Goal: Transaction & Acquisition: Purchase product/service

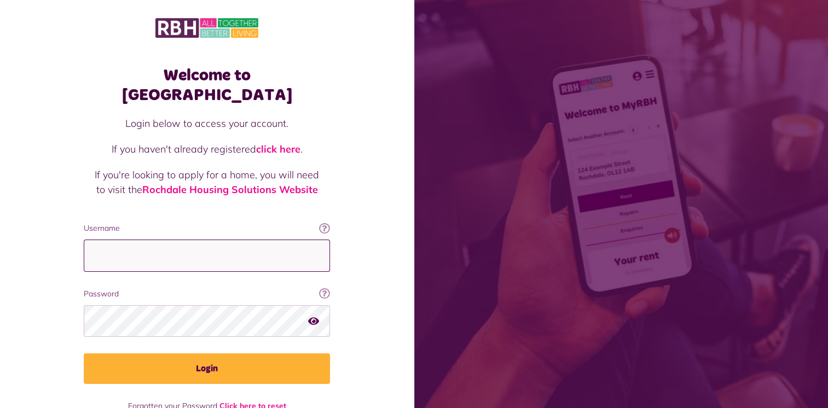
click at [137, 242] on input "Username" at bounding box center [207, 256] width 246 height 32
type input "**********"
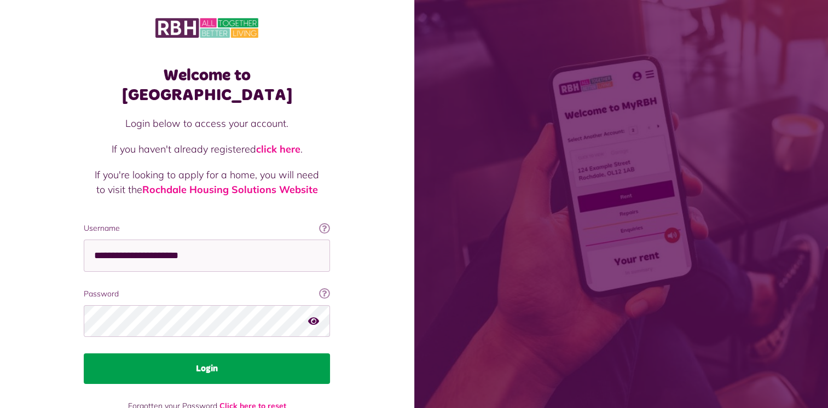
click at [199, 354] on button "Login" at bounding box center [207, 369] width 246 height 31
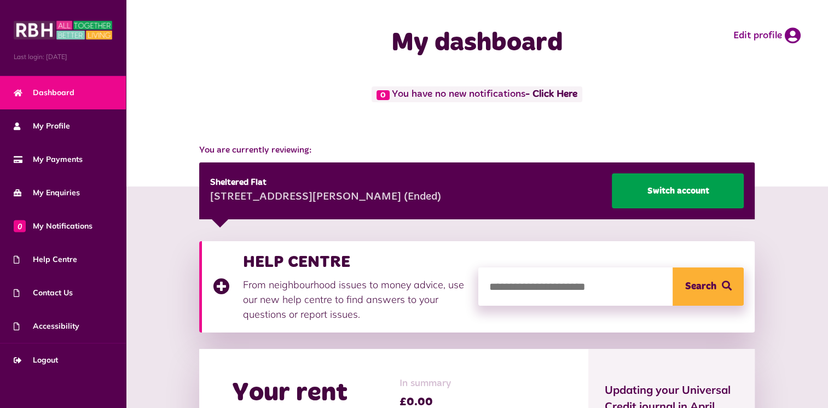
click at [673, 189] on link "Switch account" at bounding box center [678, 191] width 132 height 35
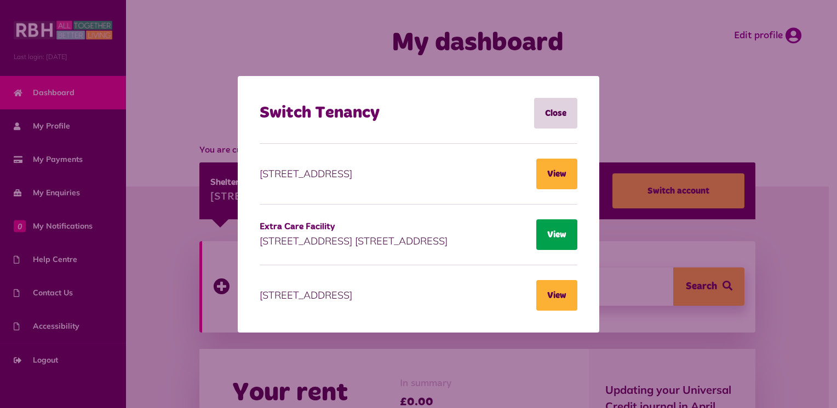
click at [551, 240] on button "View" at bounding box center [556, 235] width 41 height 31
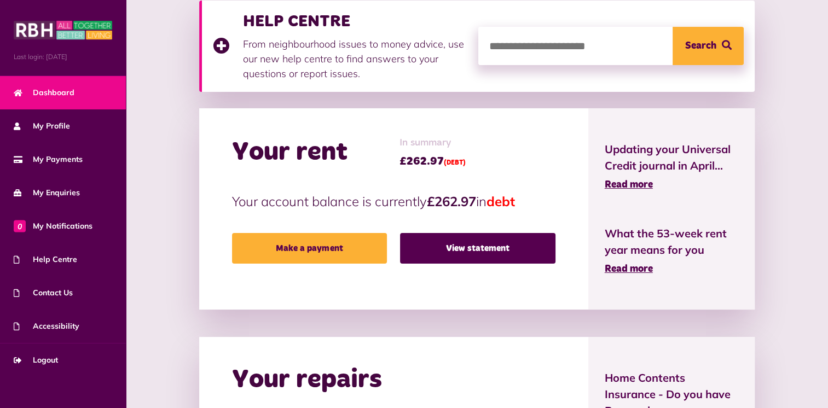
scroll to position [321, 0]
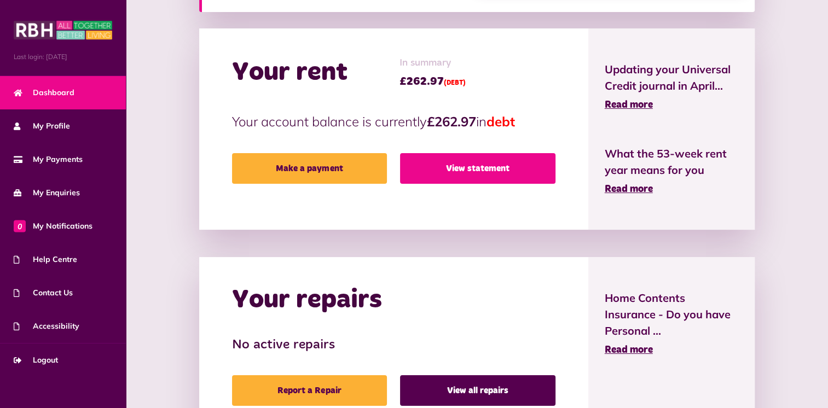
click at [473, 171] on link "View statement" at bounding box center [477, 168] width 155 height 31
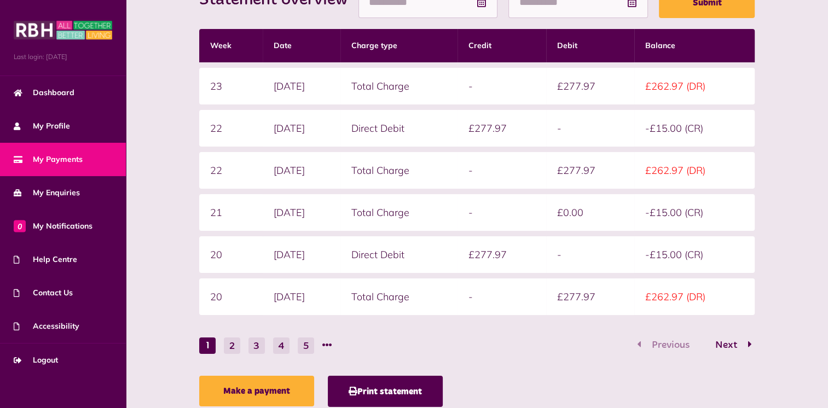
scroll to position [292, 0]
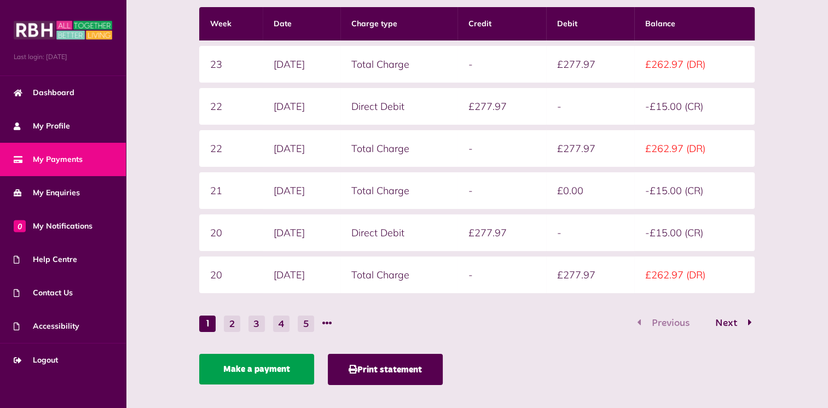
click at [245, 366] on link "Make a payment" at bounding box center [256, 369] width 115 height 31
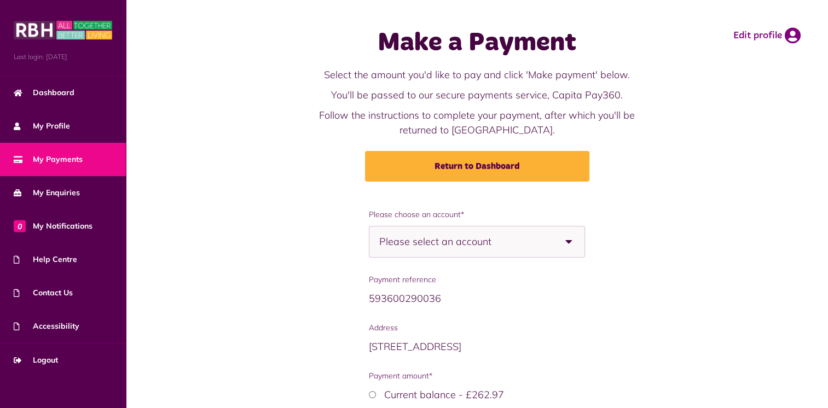
click at [572, 245] on b at bounding box center [569, 242] width 31 height 31
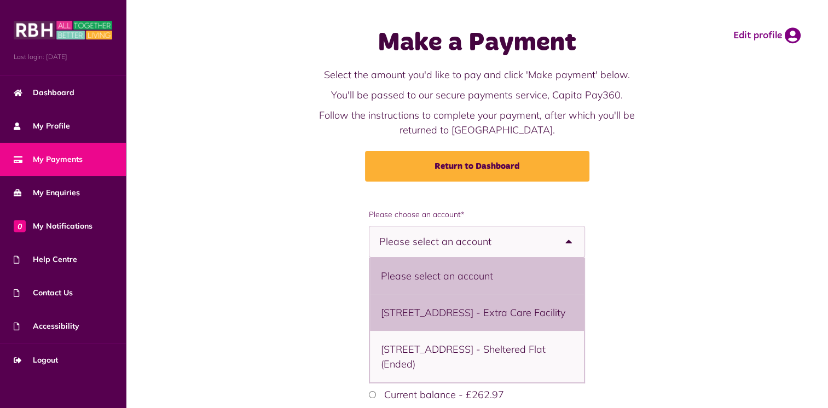
click at [449, 325] on li "[STREET_ADDRESS] - Extra Care Facility" at bounding box center [477, 313] width 214 height 37
select select "**********"
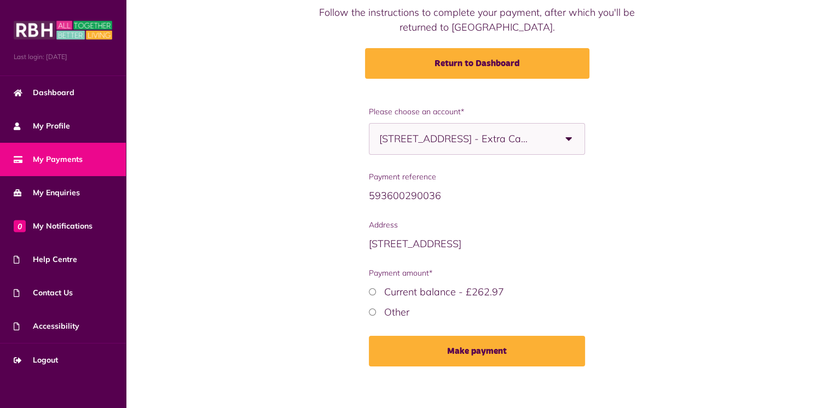
scroll to position [109, 0]
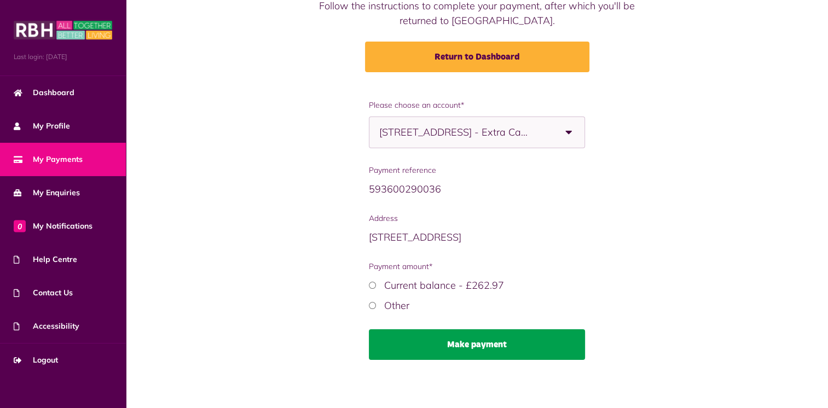
click at [479, 343] on button "Make payment" at bounding box center [477, 345] width 216 height 31
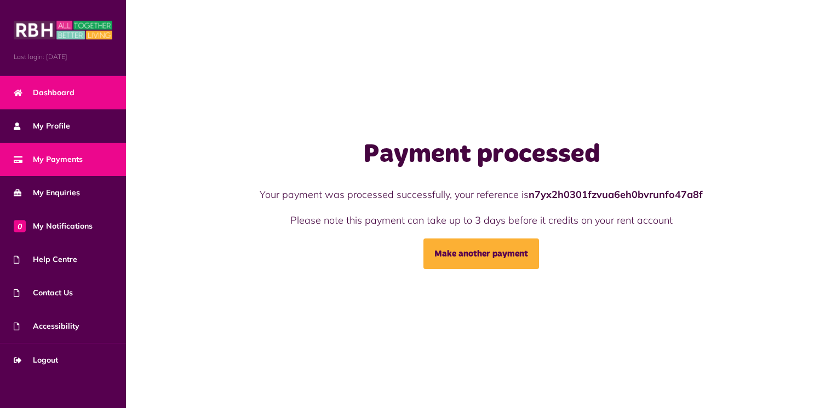
click at [44, 90] on span "Dashboard" at bounding box center [44, 92] width 61 height 11
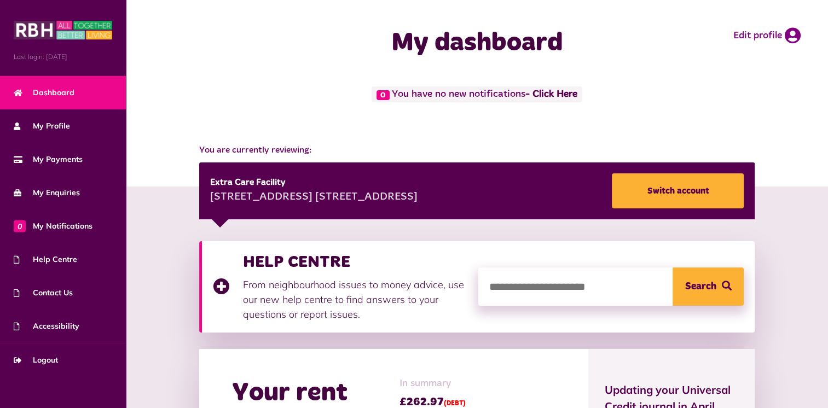
scroll to position [357, 0]
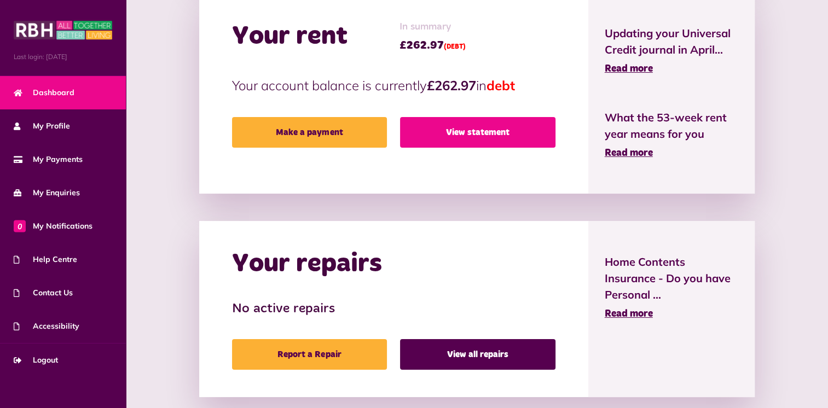
click at [485, 124] on link "View statement" at bounding box center [477, 132] width 155 height 31
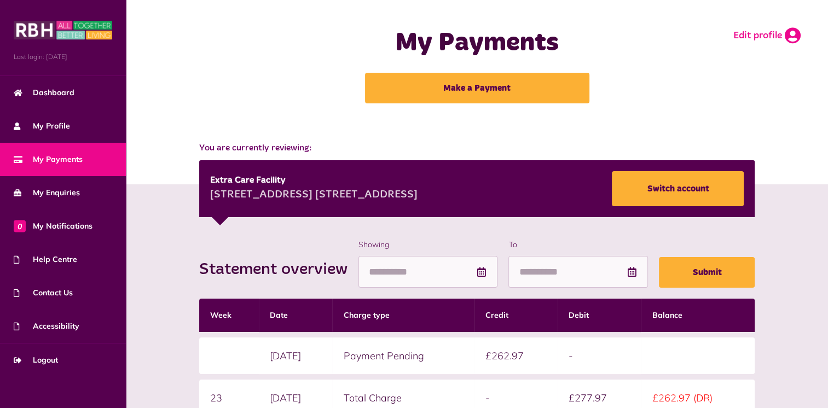
click at [794, 36] on icon at bounding box center [793, 35] width 16 height 16
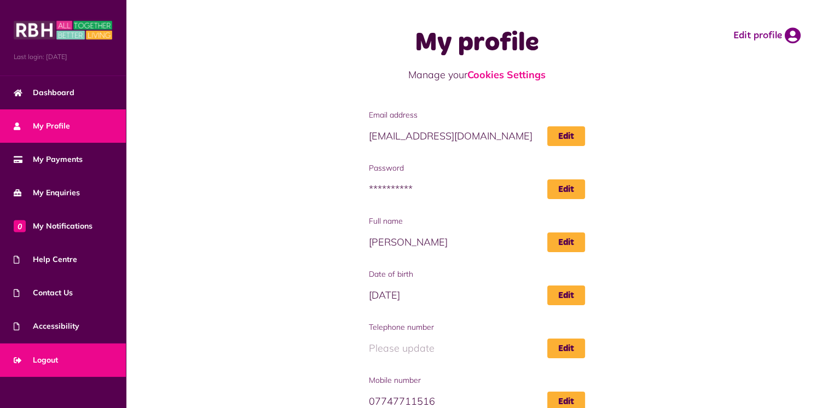
click at [48, 360] on span "Logout" at bounding box center [36, 360] width 44 height 11
